Goal: Navigation & Orientation: Understand site structure

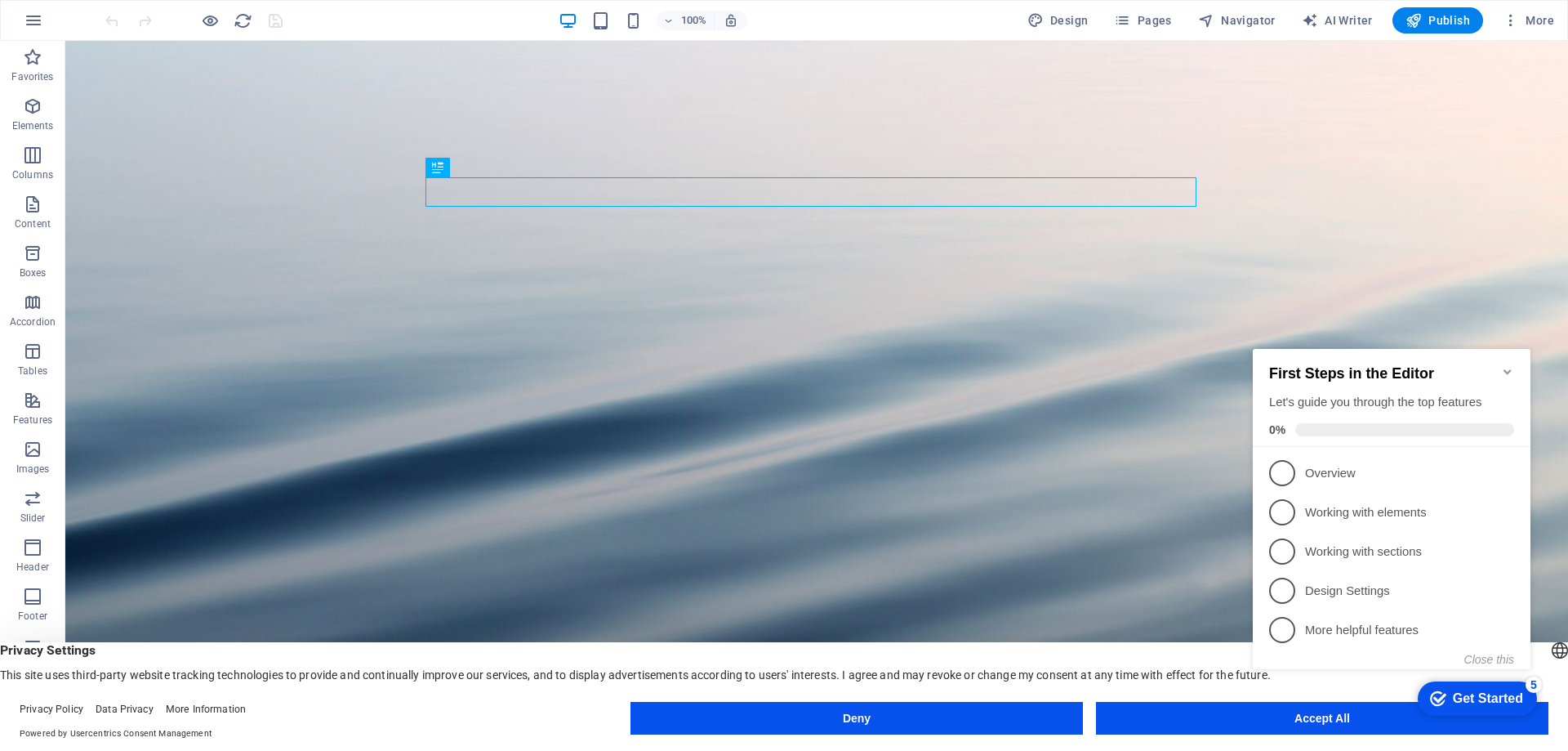
click at [1270, 720] on div "checkmark Get Started 5 First Steps in the Editor Let's guide you through the t…" at bounding box center [1394, 523] width 298 height 397
click at [1322, 473] on p "Overview - incomplete" at bounding box center [1402, 473] width 196 height 17
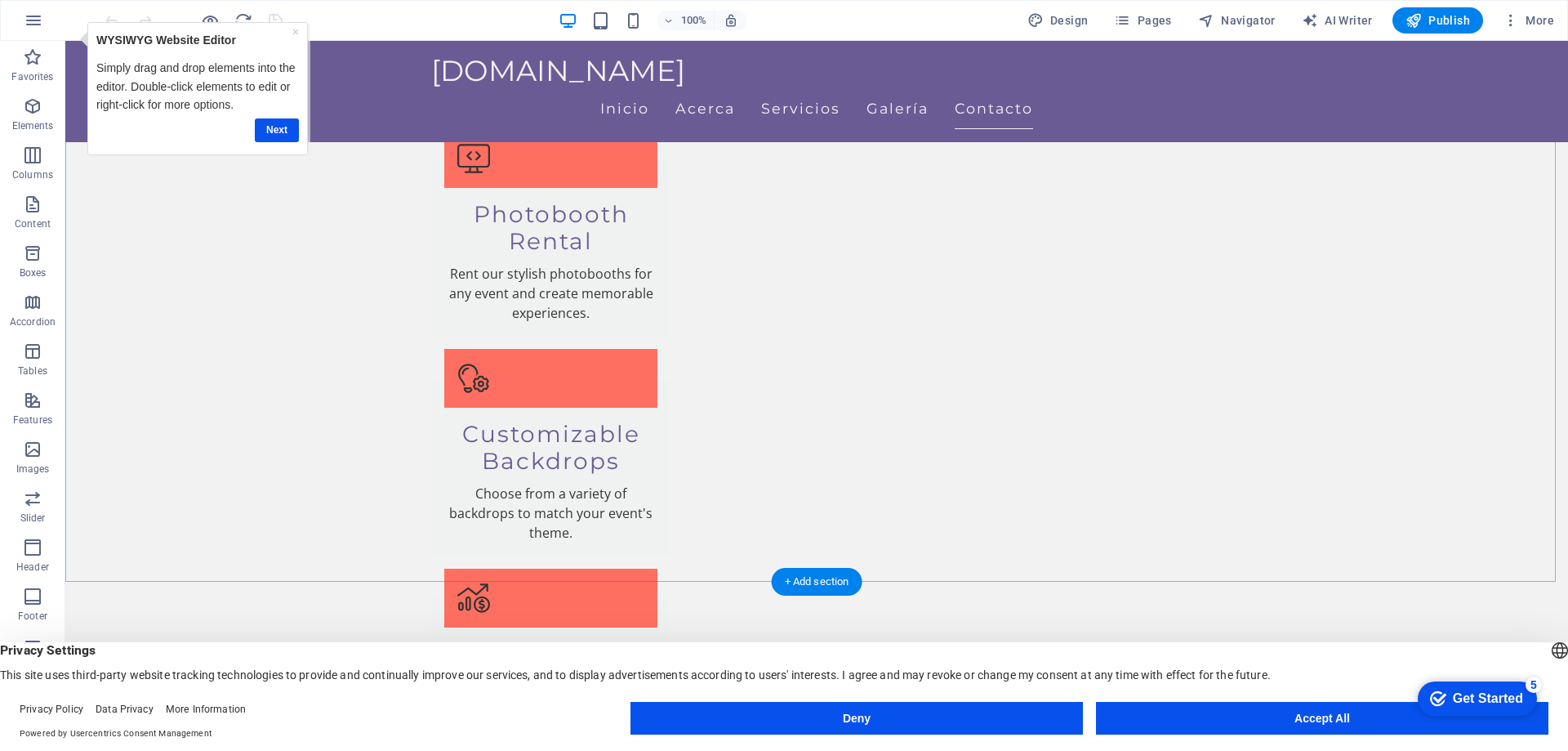
scroll to position [1742, 0]
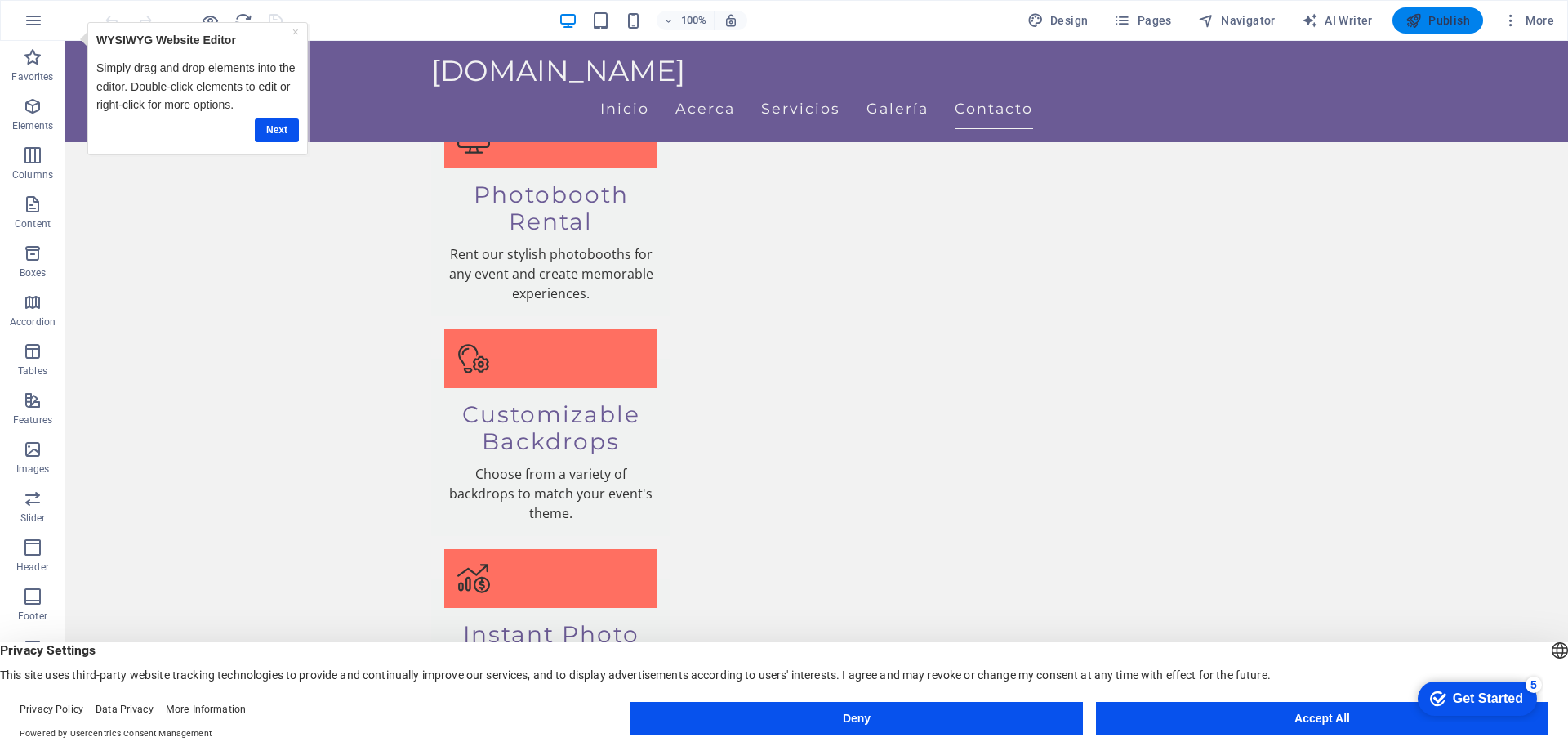
click at [1420, 22] on icon "button" at bounding box center [1413, 20] width 16 height 16
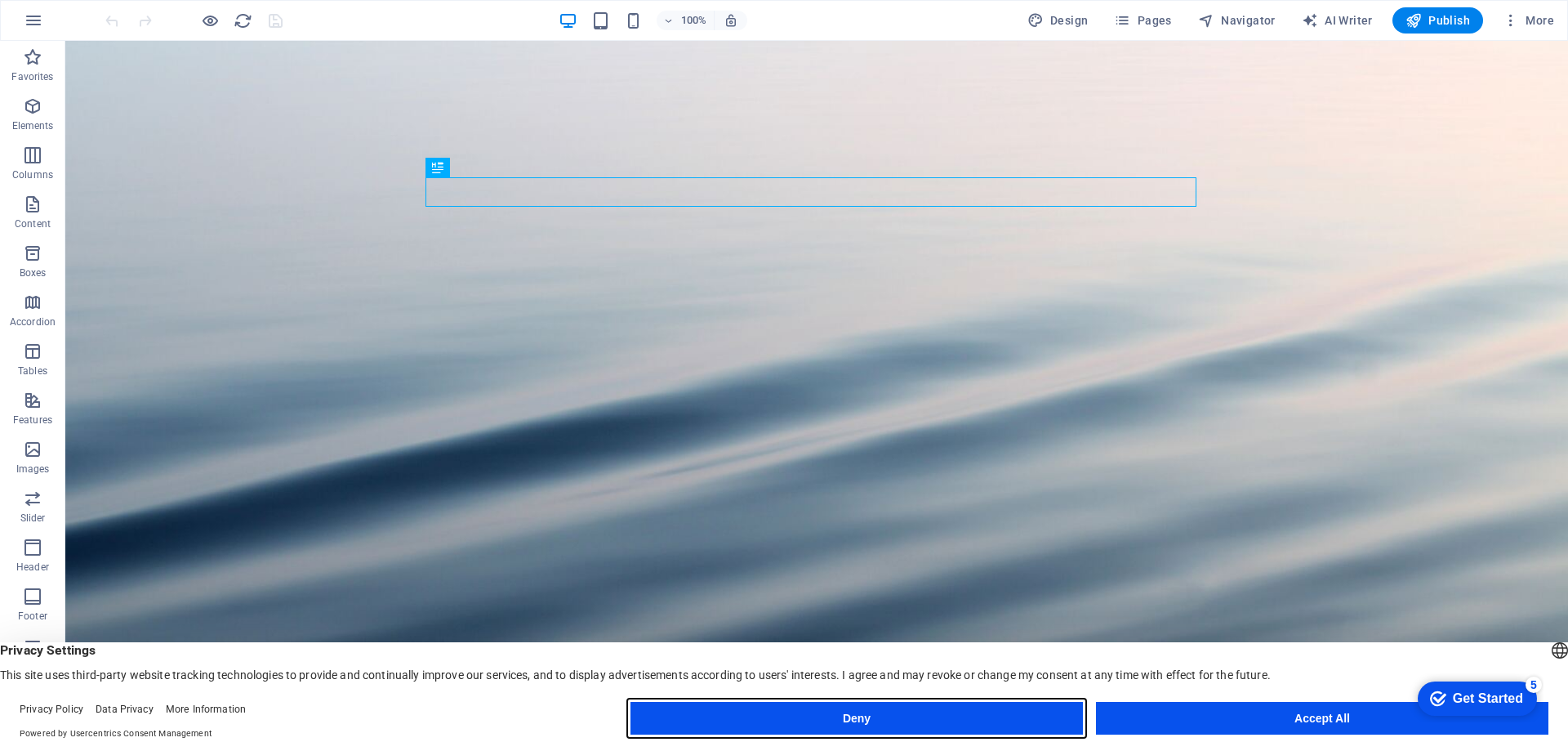
click at [950, 722] on button "Deny" at bounding box center [856, 718] width 452 height 33
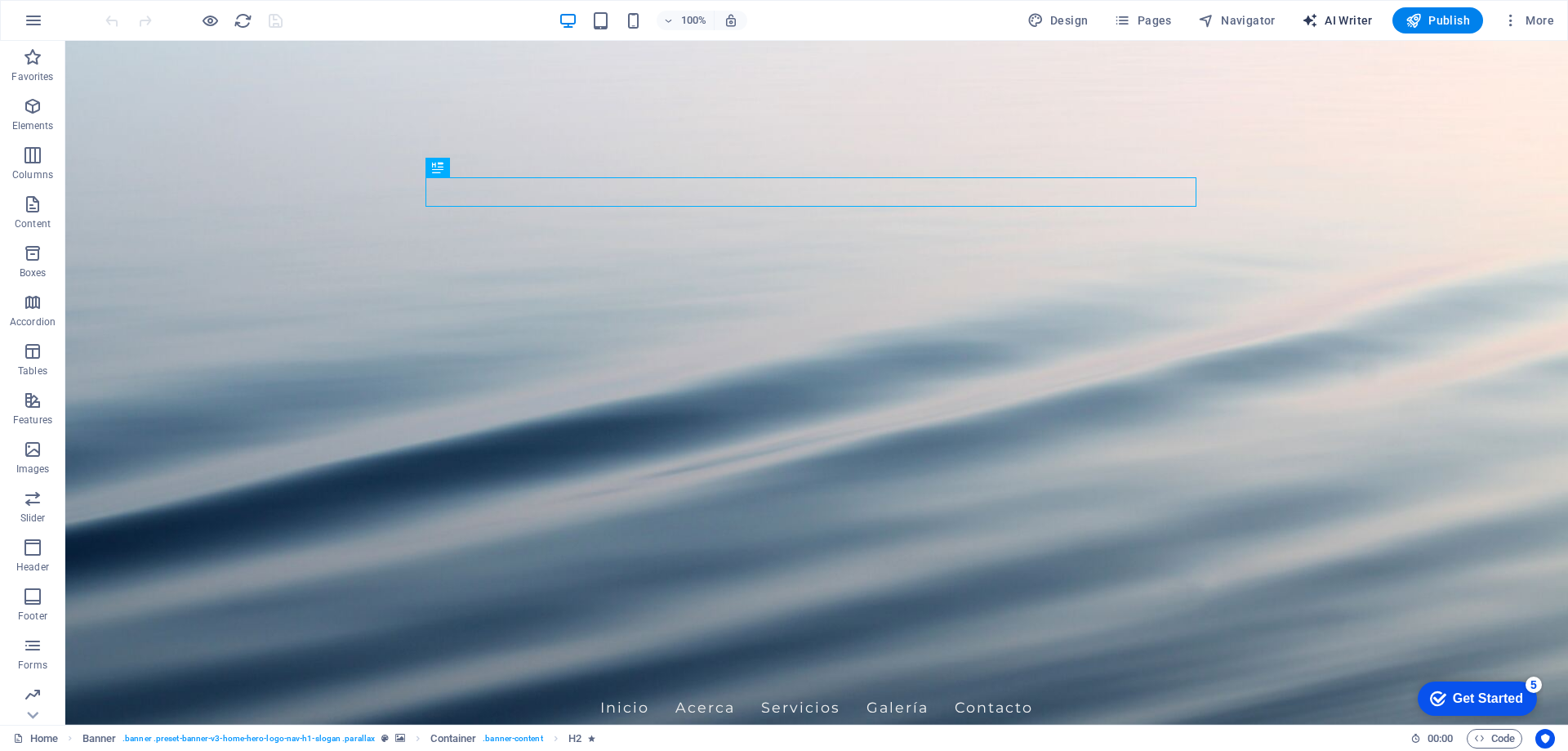
click at [1339, 16] on span "AI Writer" at bounding box center [1337, 20] width 71 height 16
select select "English"
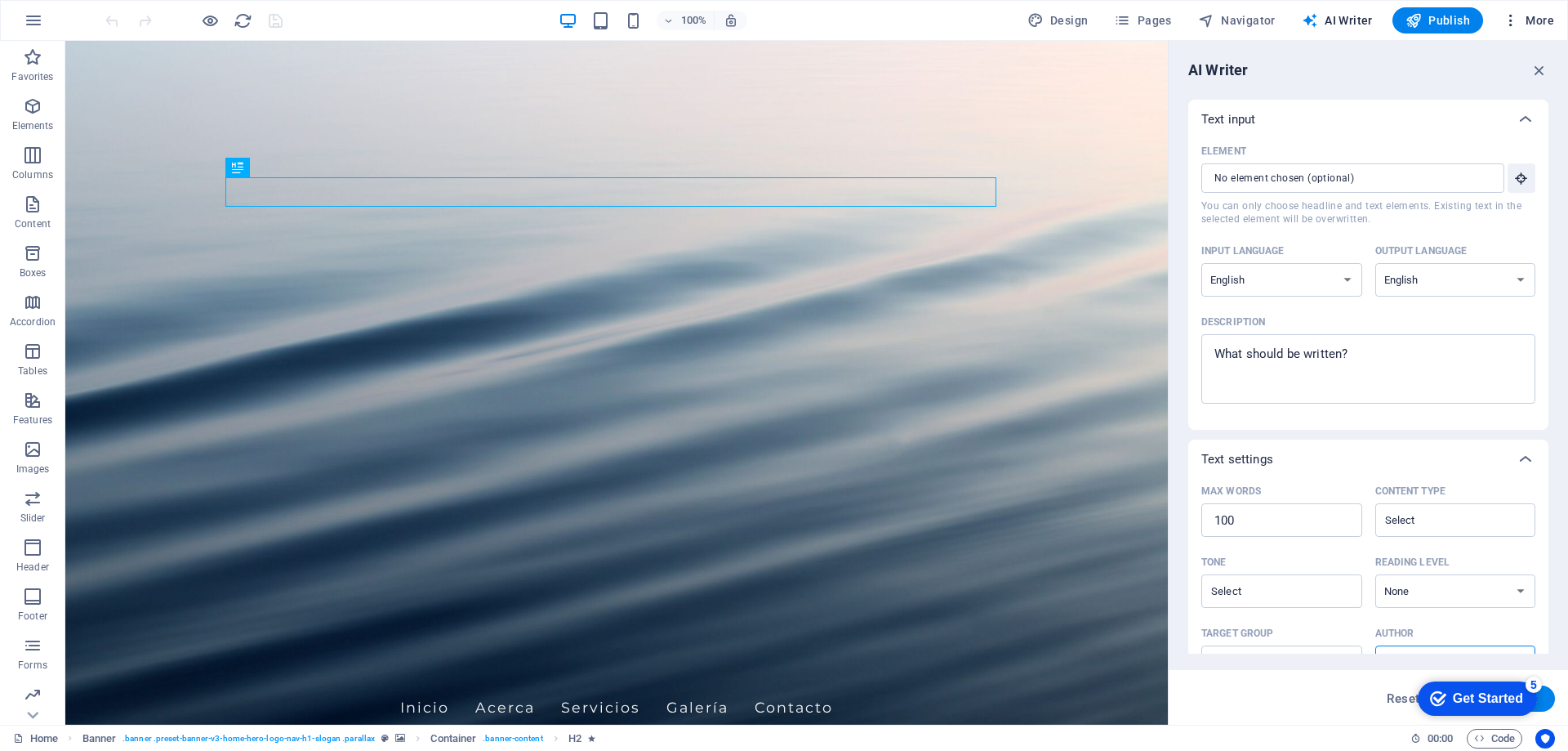
click at [1523, 21] on span "More" at bounding box center [1528, 20] width 52 height 16
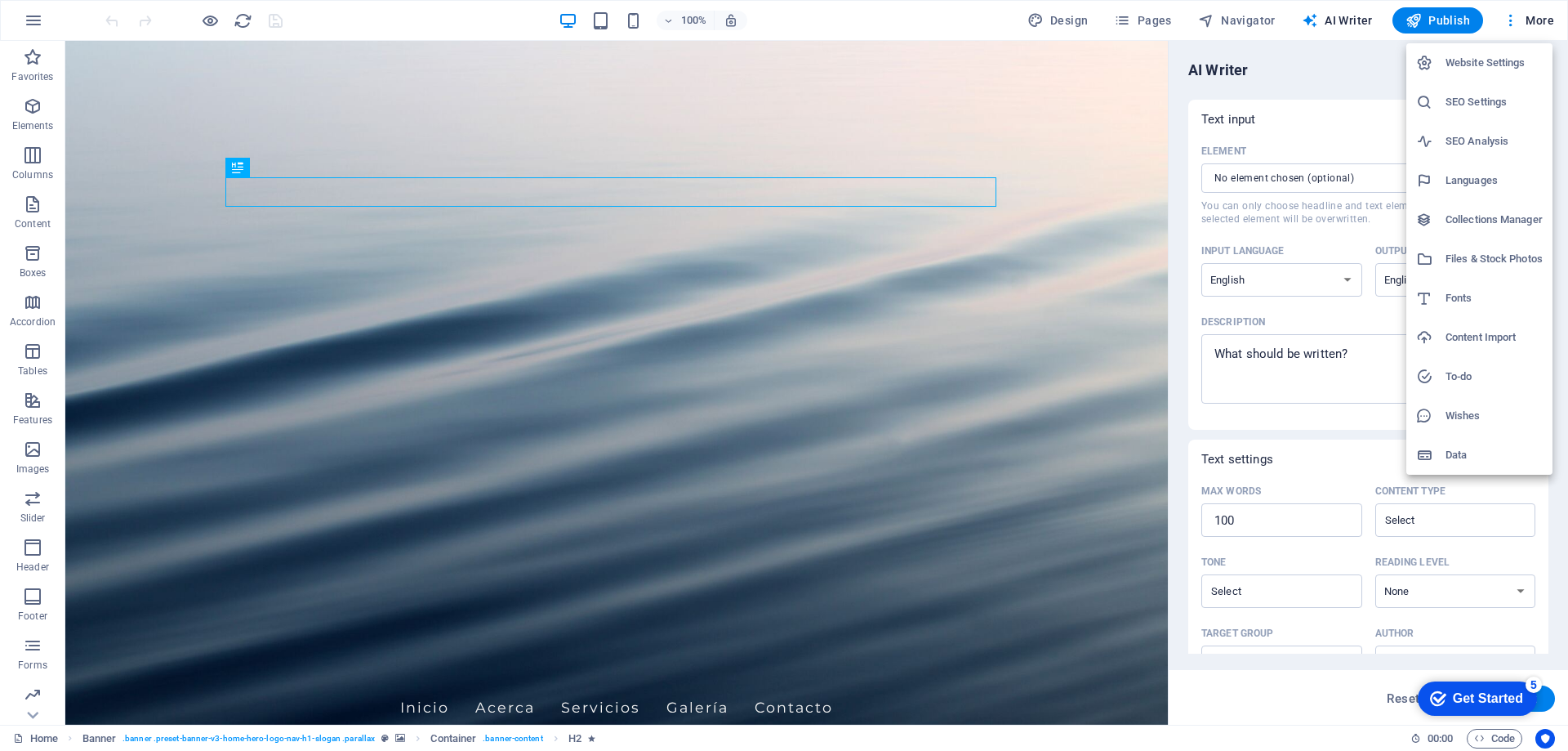
click at [1464, 61] on h6 "Website Settings" at bounding box center [1493, 63] width 97 height 20
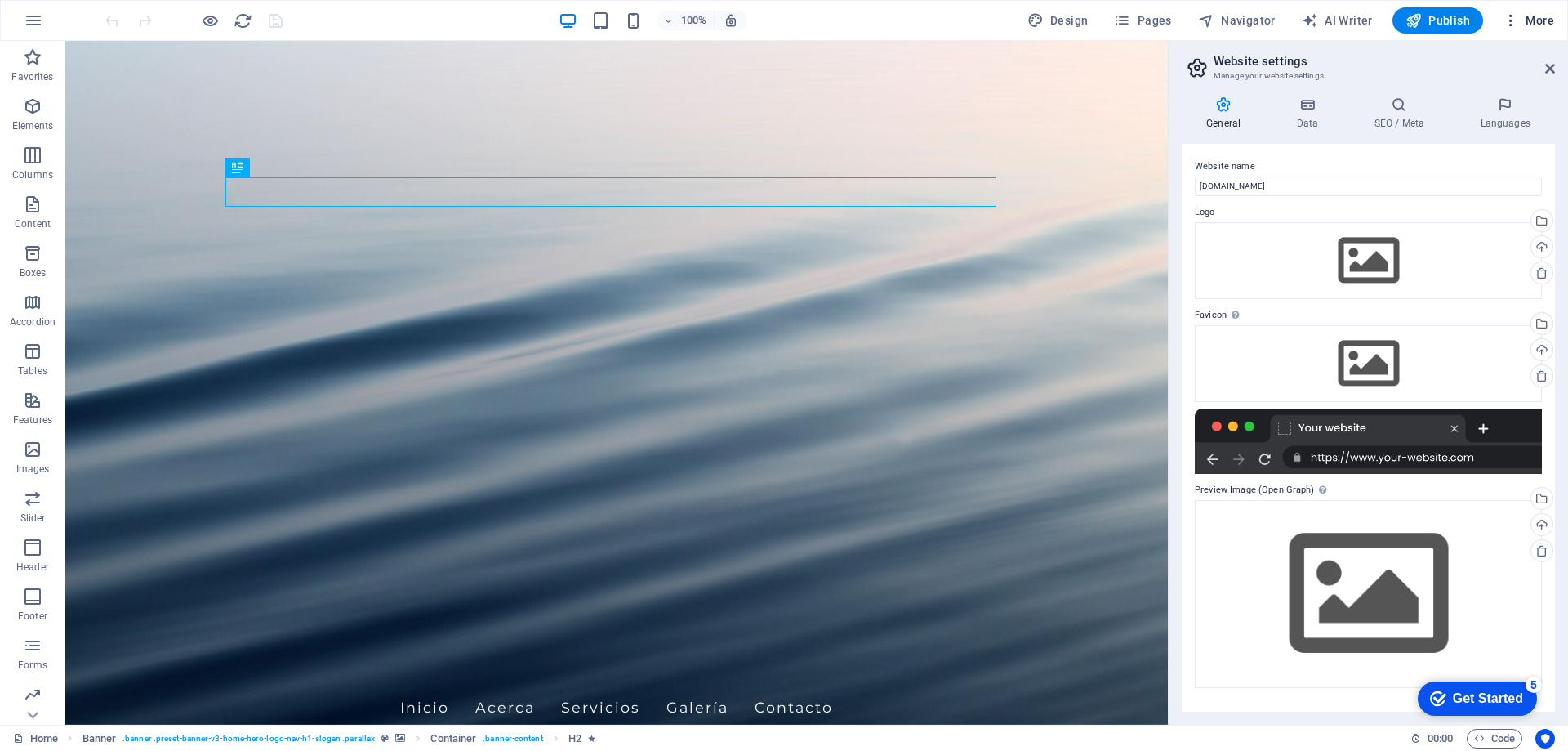
click at [1535, 13] on span "More" at bounding box center [1528, 20] width 52 height 16
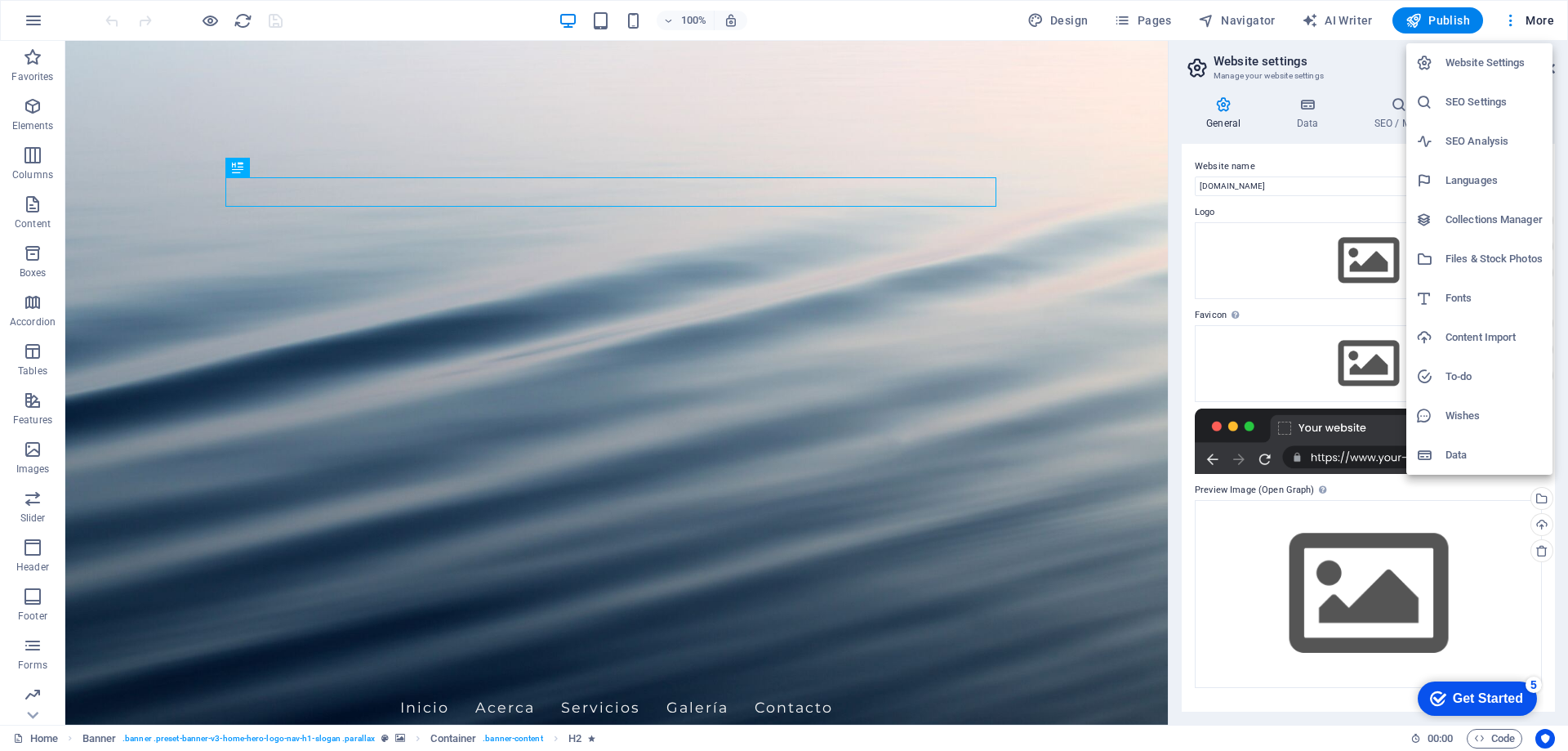
click at [43, 739] on div at bounding box center [784, 375] width 1568 height 751
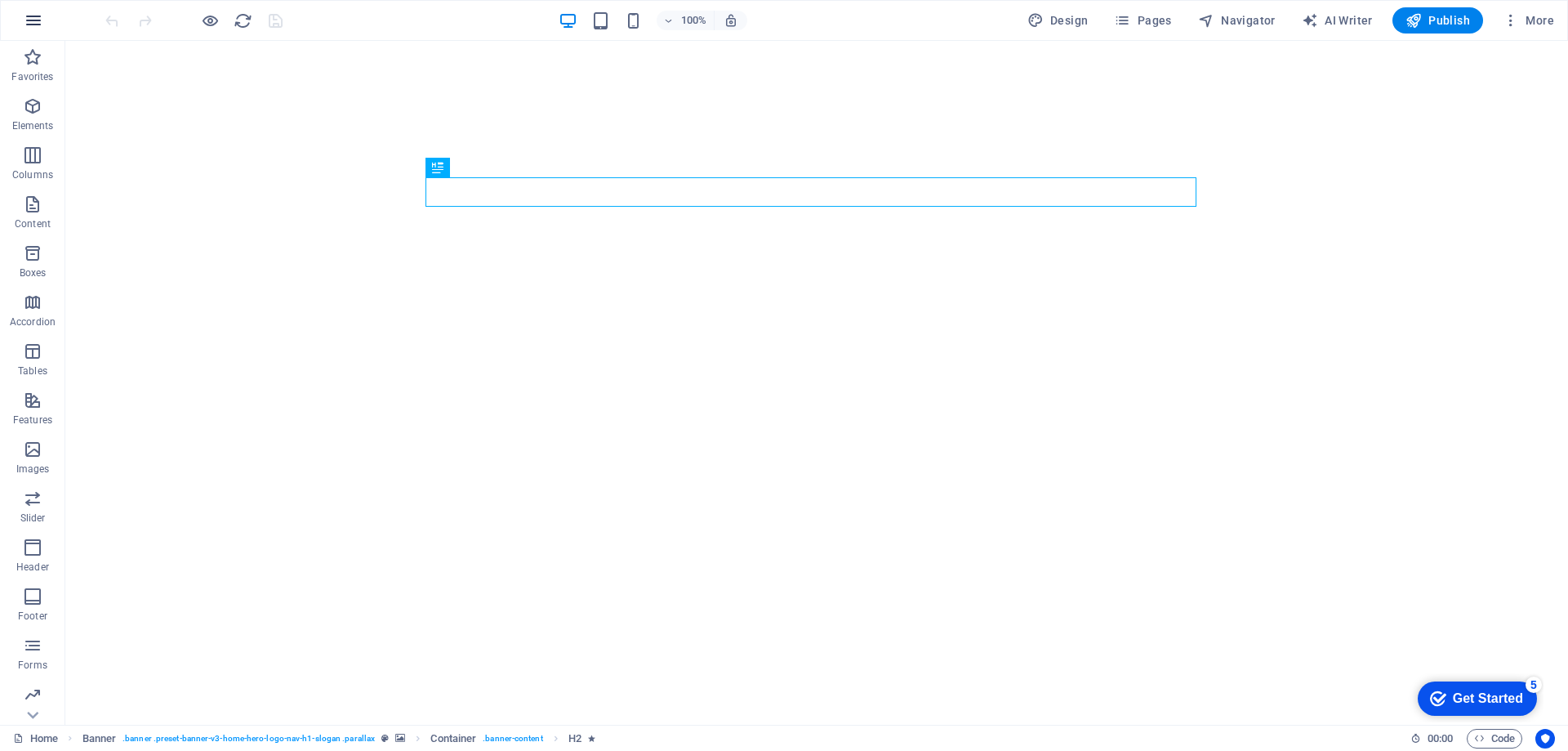
click at [30, 22] on icon "button" at bounding box center [34, 21] width 20 height 20
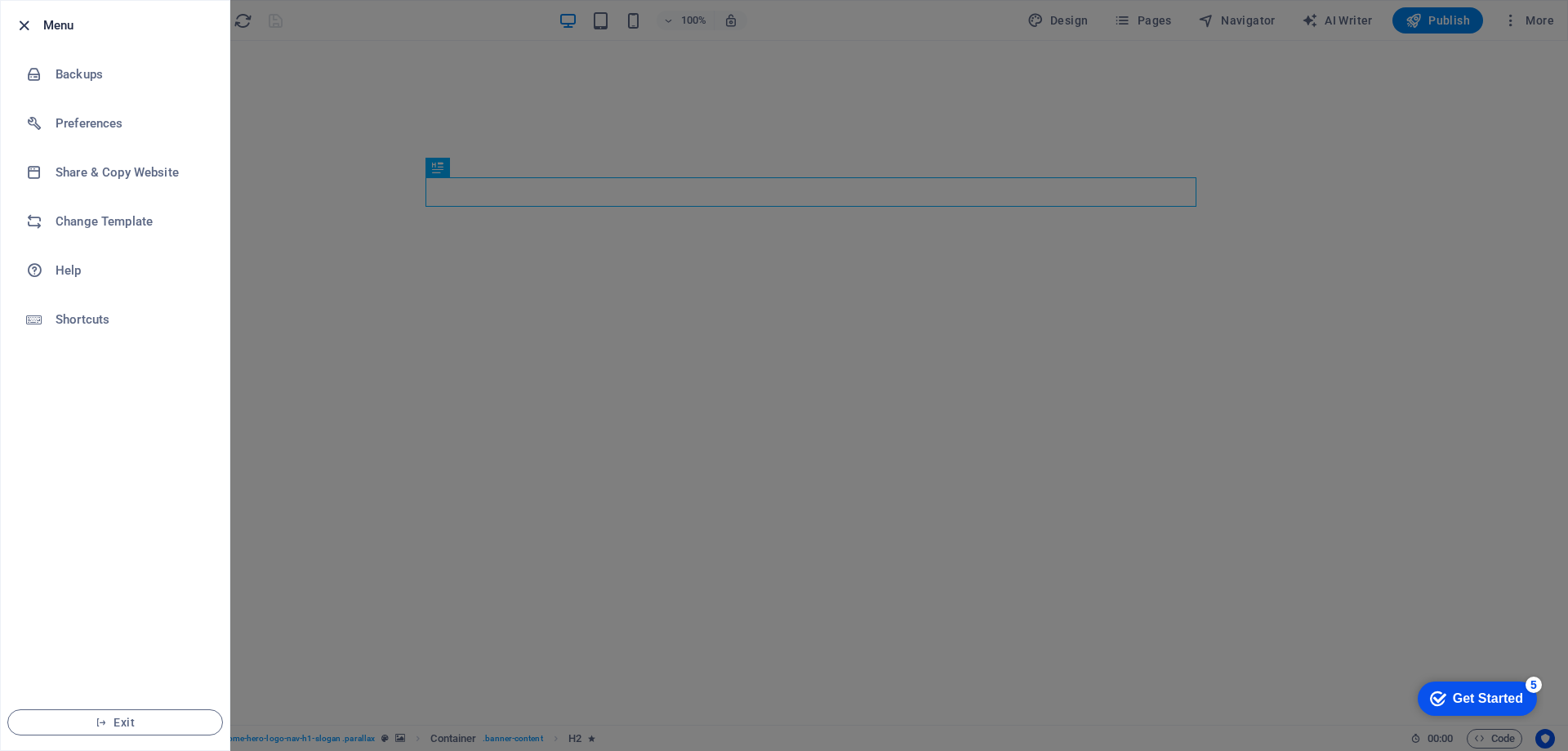
click at [25, 28] on icon "button" at bounding box center [24, 25] width 19 height 19
